Goal: Find specific page/section

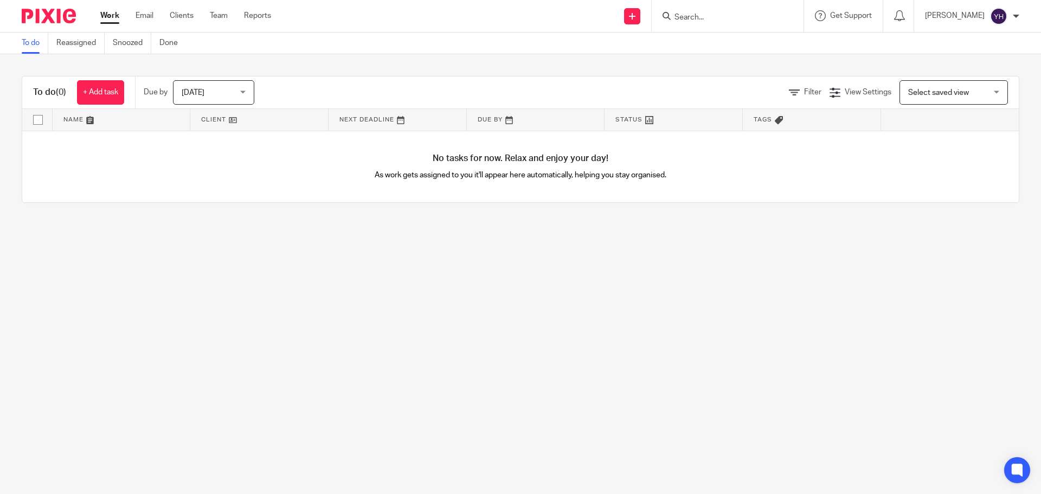
click at [697, 16] on input "Search" at bounding box center [722, 18] width 98 height 10
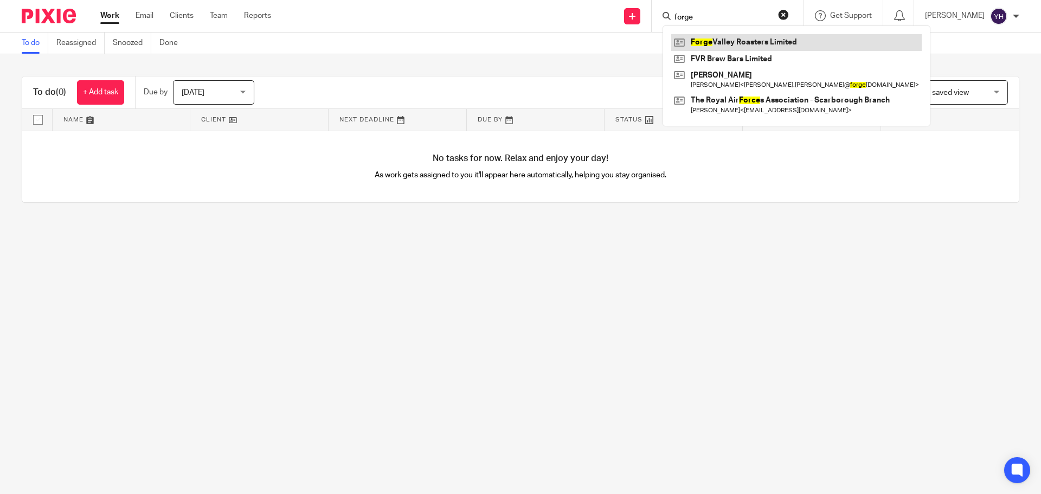
type input "forge"
click at [714, 38] on link at bounding box center [796, 42] width 250 height 16
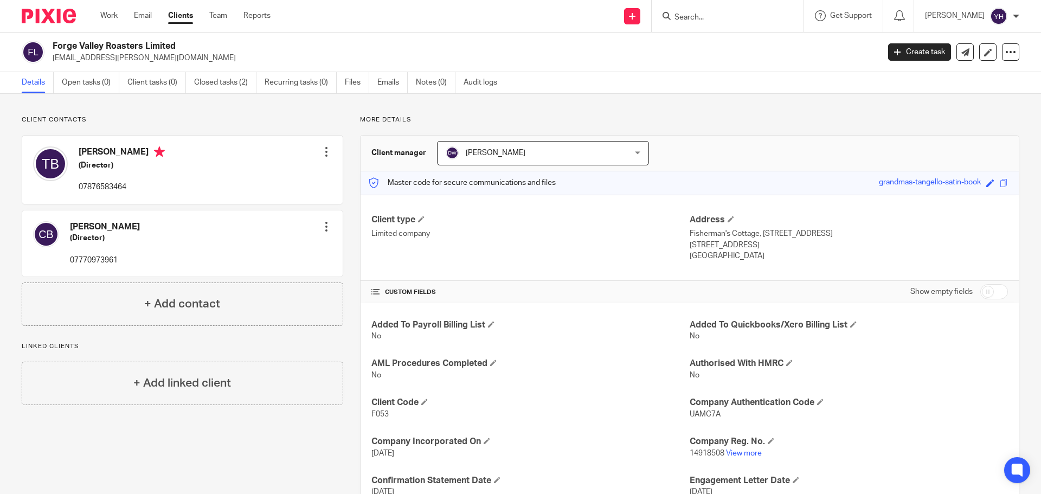
click at [700, 10] on form at bounding box center [730, 16] width 115 height 14
click at [695, 13] on input "Search" at bounding box center [722, 18] width 98 height 10
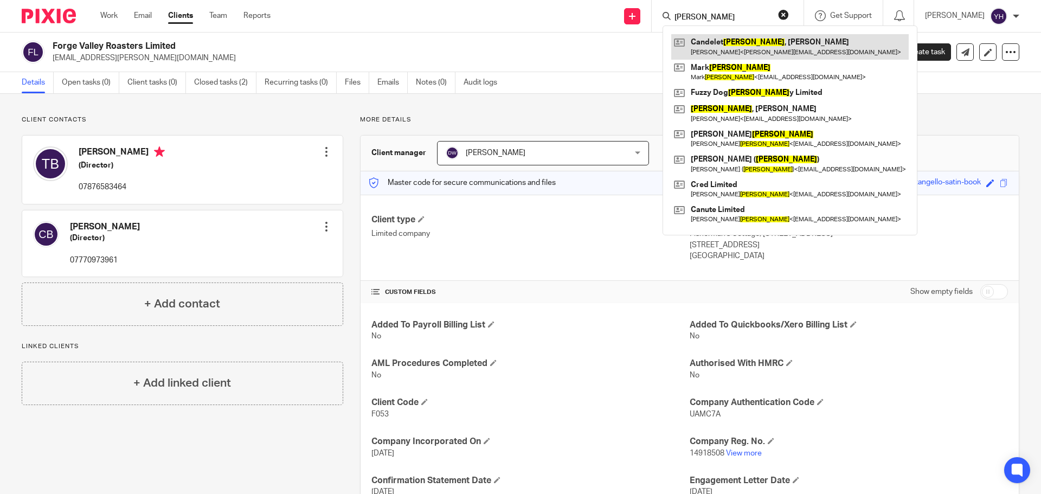
type input "[PERSON_NAME]"
click at [734, 41] on link at bounding box center [789, 46] width 237 height 25
